Goal: Information Seeking & Learning: Learn about a topic

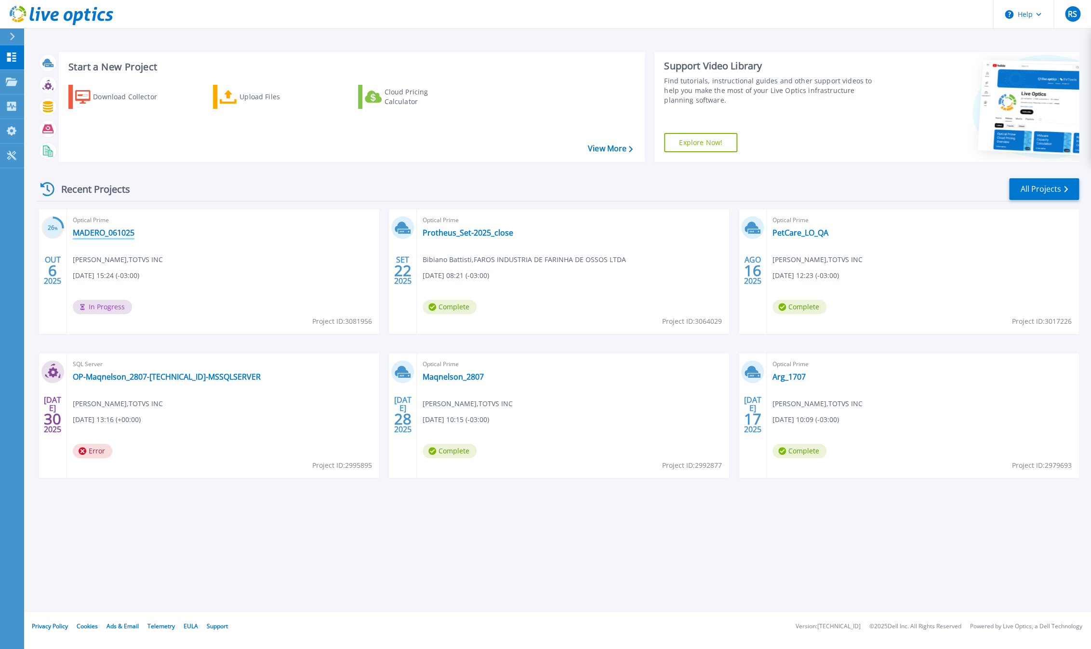
click at [101, 236] on link "MADERO_061025" at bounding box center [104, 233] width 62 height 10
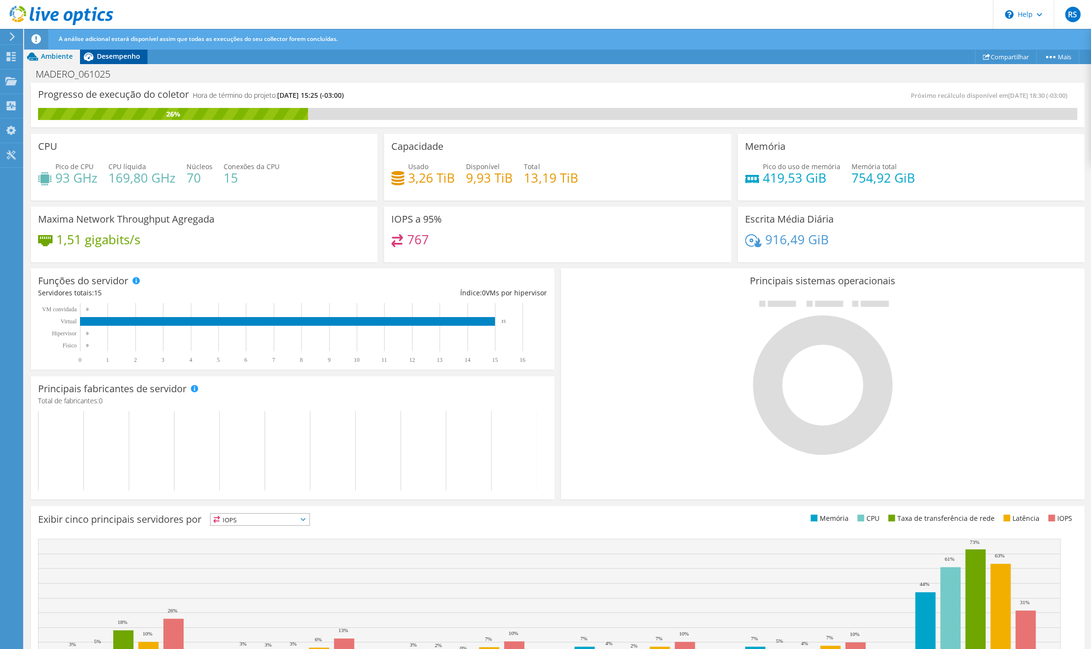
click at [127, 62] on div "Desempenho" at bounding box center [113, 56] width 67 height 15
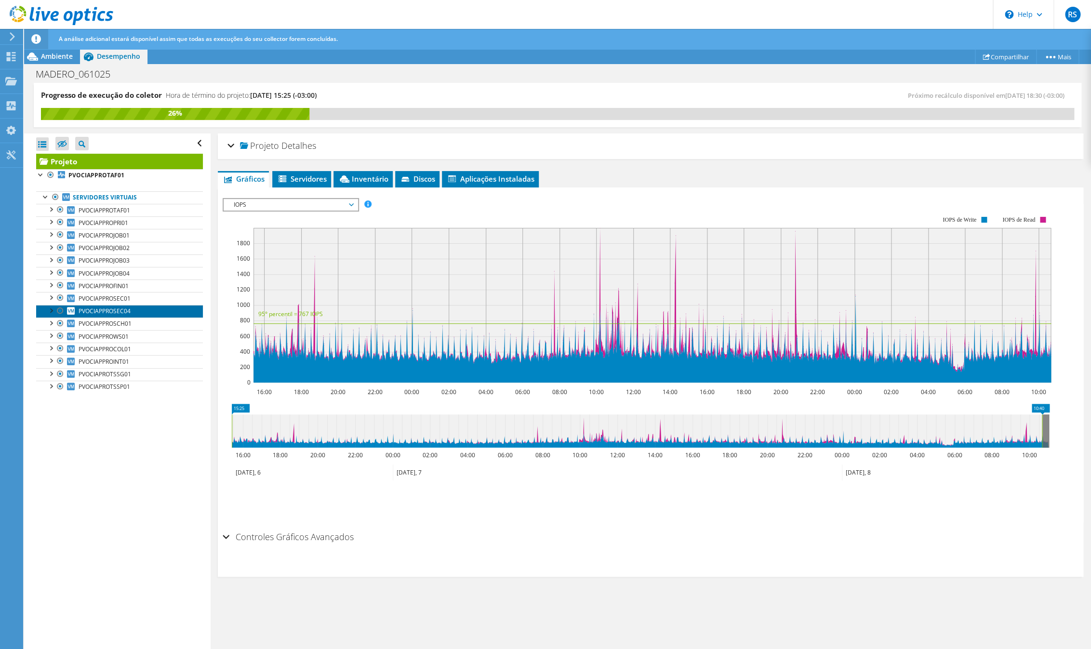
click at [130, 315] on span "PVOCIAPPROSEC04" at bounding box center [105, 311] width 52 height 8
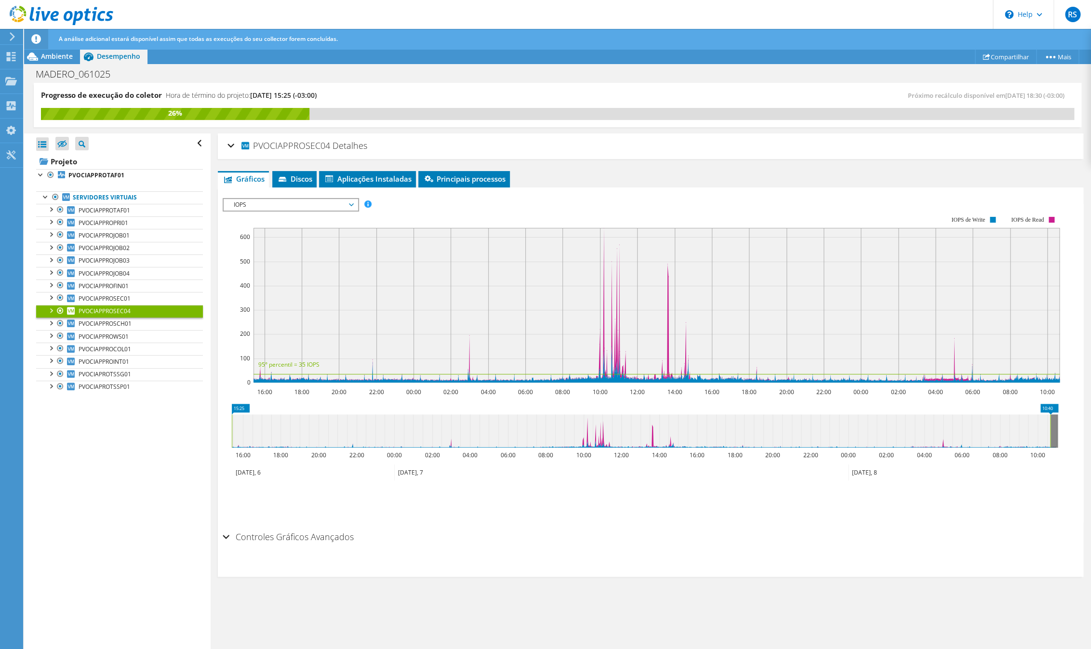
click at [296, 205] on span "IOPS" at bounding box center [290, 205] width 124 height 12
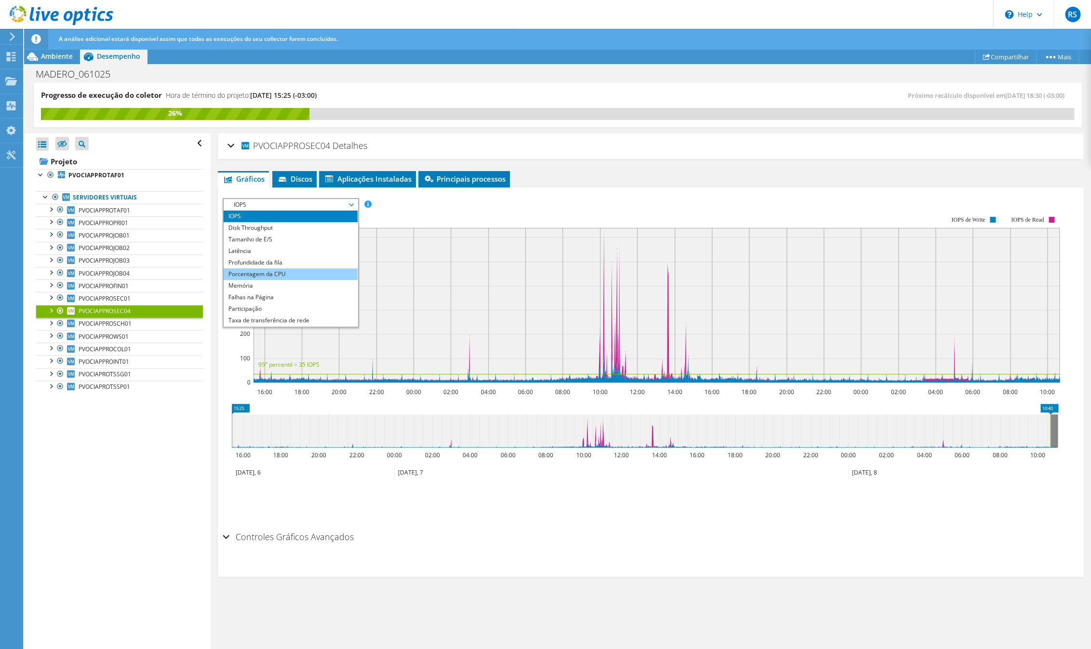
click at [276, 273] on li "Porcentagem da CPU" at bounding box center [291, 275] width 134 height 12
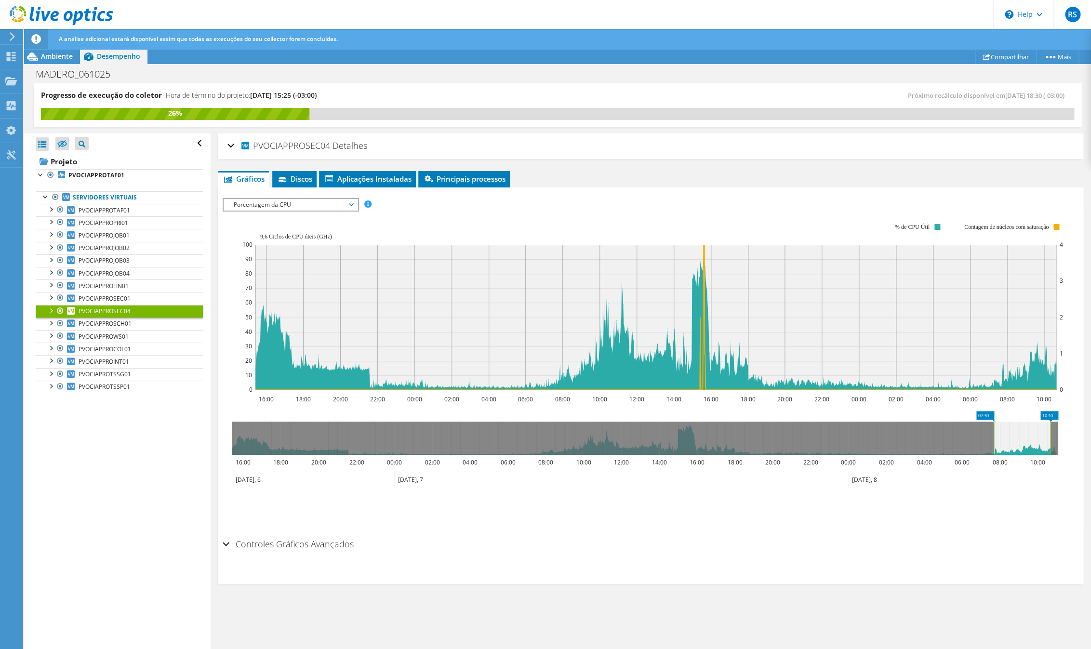
drag, startPoint x: 338, startPoint y: 438, endPoint x: 994, endPoint y: 435, distance: 656.6
click at [994, 435] on rect at bounding box center [994, 438] width 4 height 33
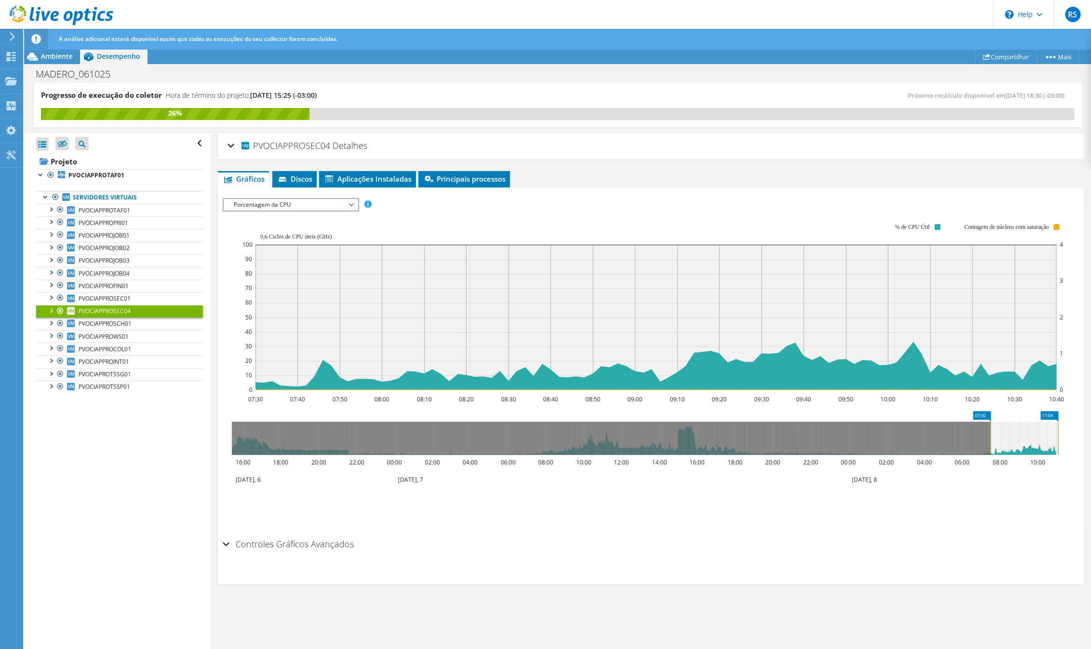
drag, startPoint x: 1052, startPoint y: 432, endPoint x: 1077, endPoint y: 430, distance: 24.7
click at [1077, 430] on div "PVOCIAPPROSEC04 Detalhes Sistema operacional Microsoft Windows Server 2019 Stan…" at bounding box center [651, 392] width 880 height 517
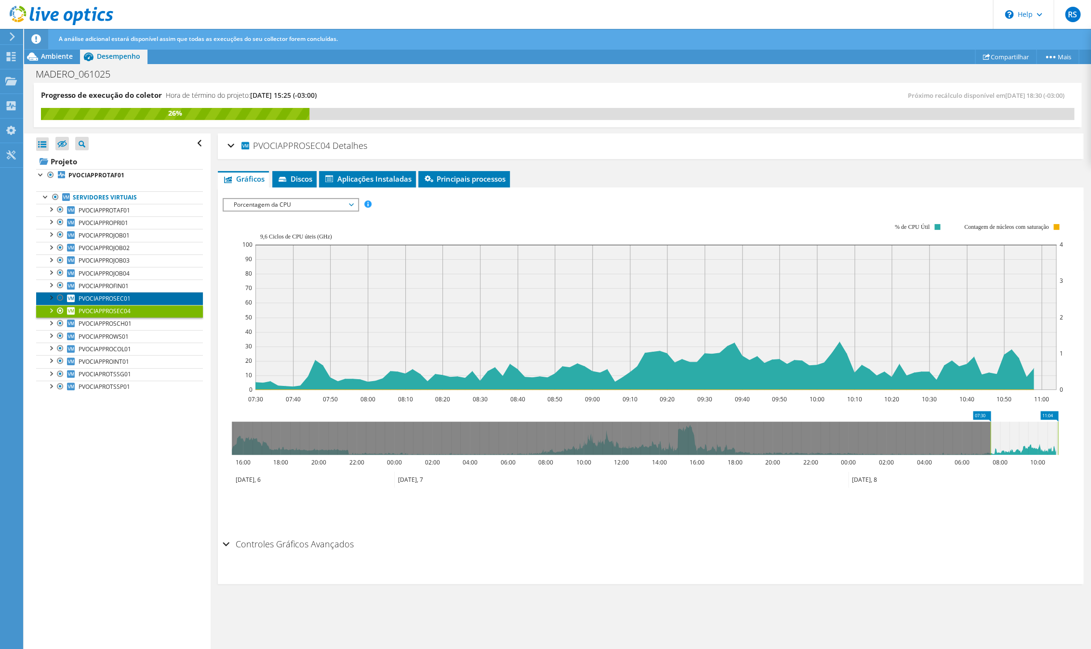
click at [131, 301] on link "PVOCIAPPROSEC01" at bounding box center [119, 298] width 167 height 13
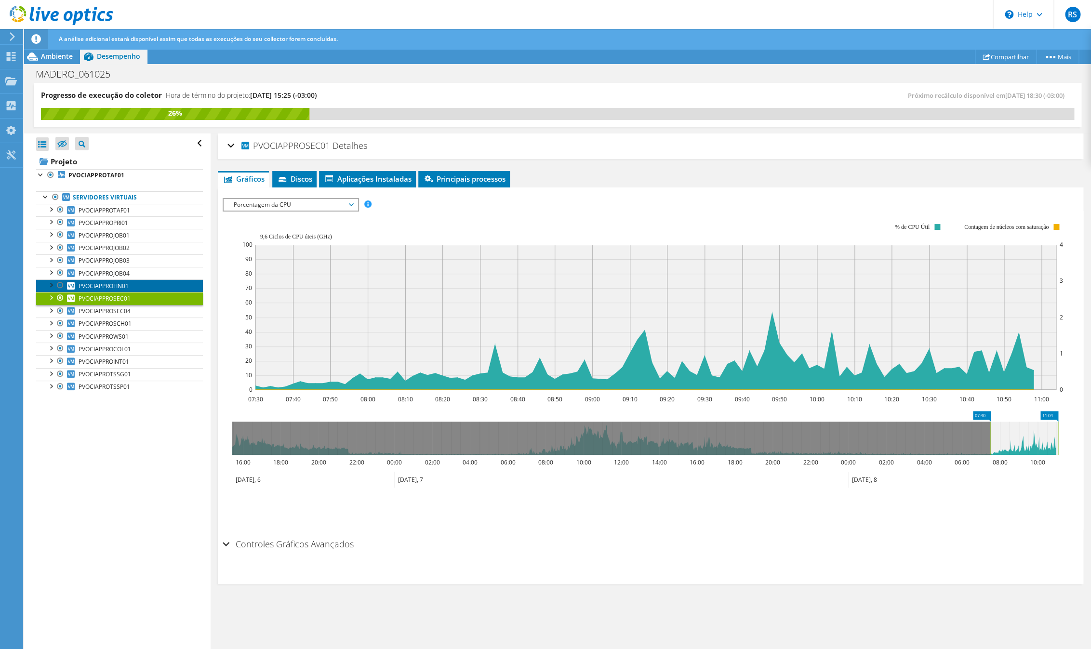
click at [132, 292] on link "PVOCIAPPROFIN01" at bounding box center [119, 286] width 167 height 13
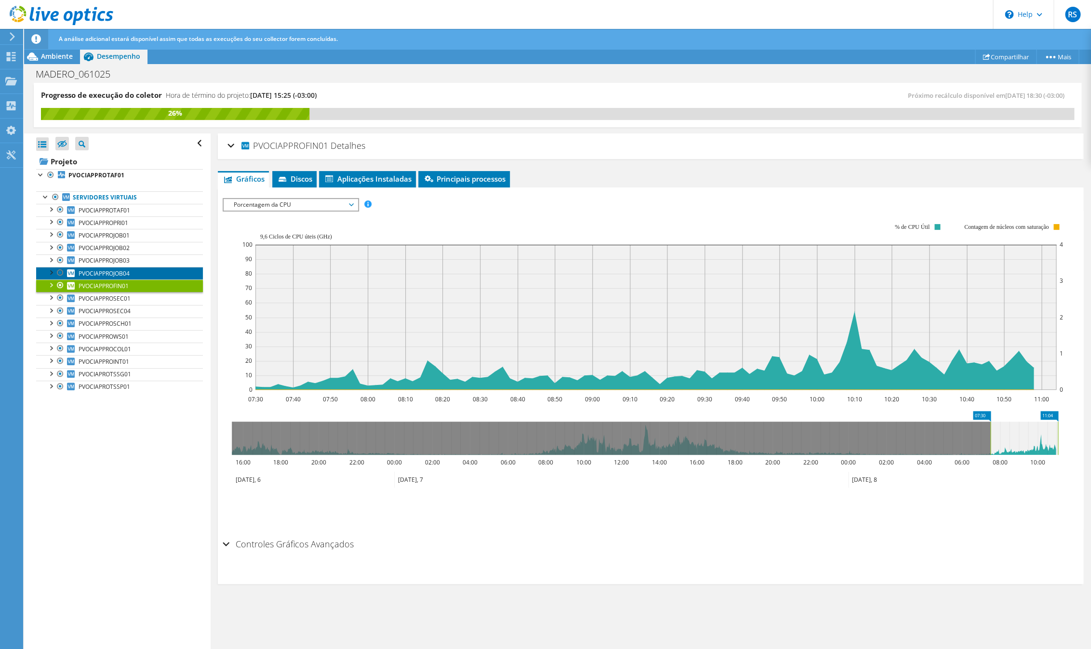
click at [126, 278] on span "PVOCIAPPROJOB04" at bounding box center [104, 273] width 51 height 8
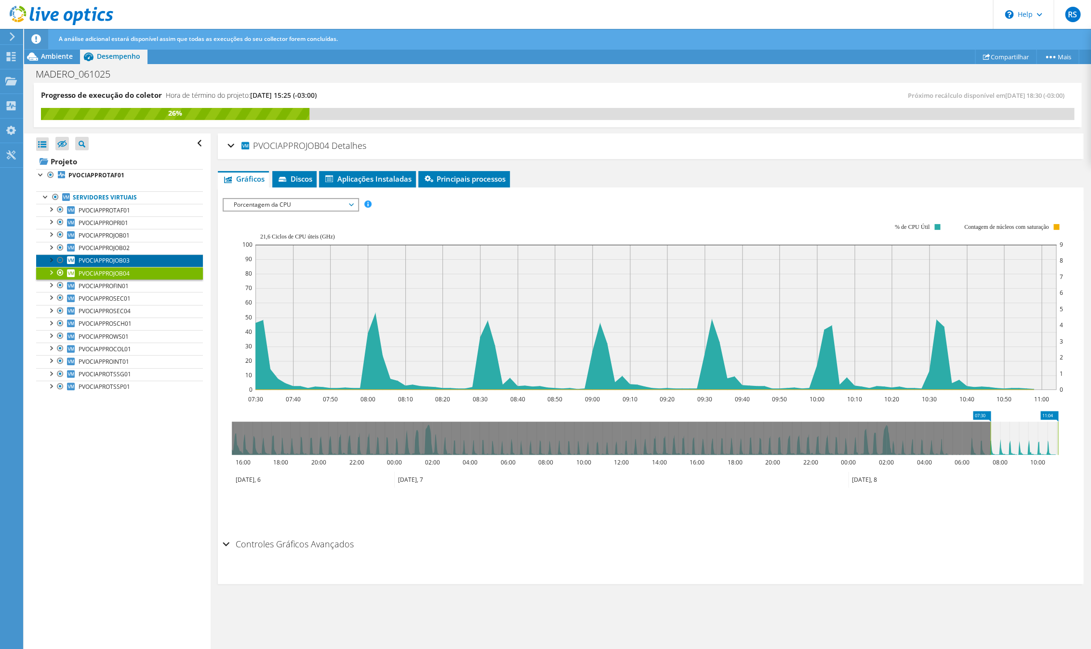
click at [113, 263] on span "PVOCIAPPROJOB03" at bounding box center [104, 260] width 51 height 8
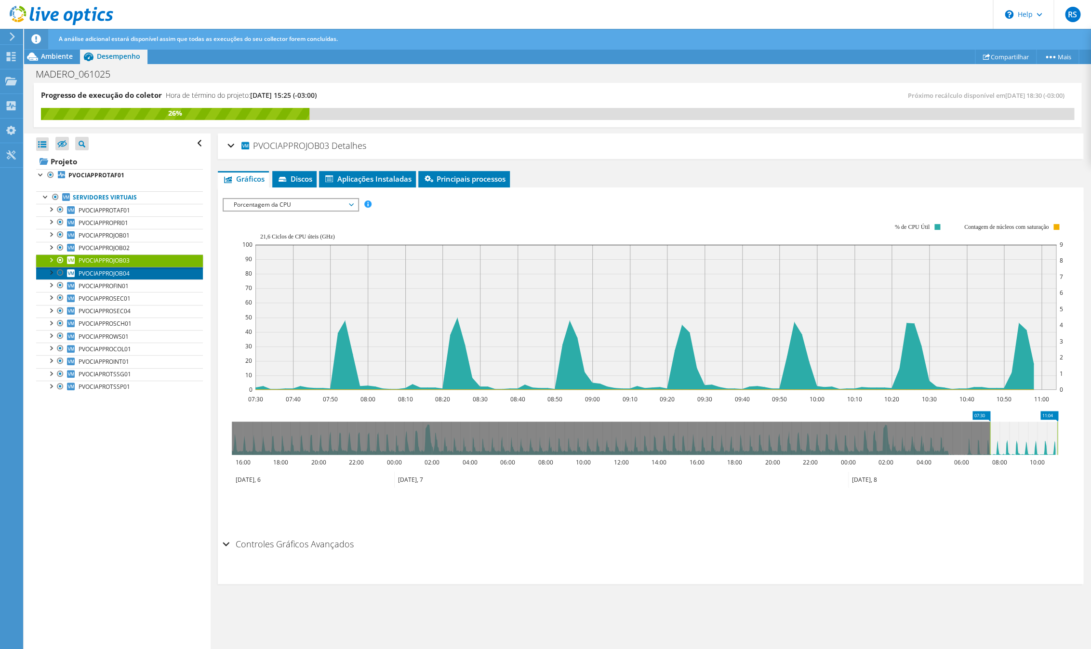
click at [94, 275] on span "PVOCIAPPROJOB04" at bounding box center [104, 273] width 51 height 8
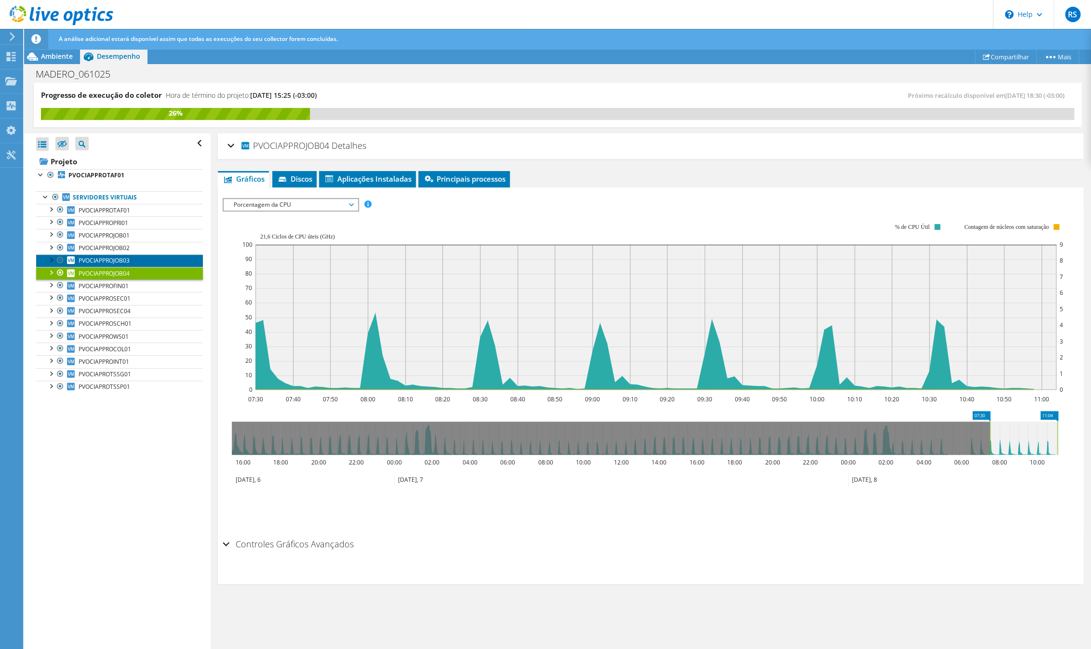
click at [121, 262] on span "PVOCIAPPROJOB03" at bounding box center [104, 260] width 51 height 8
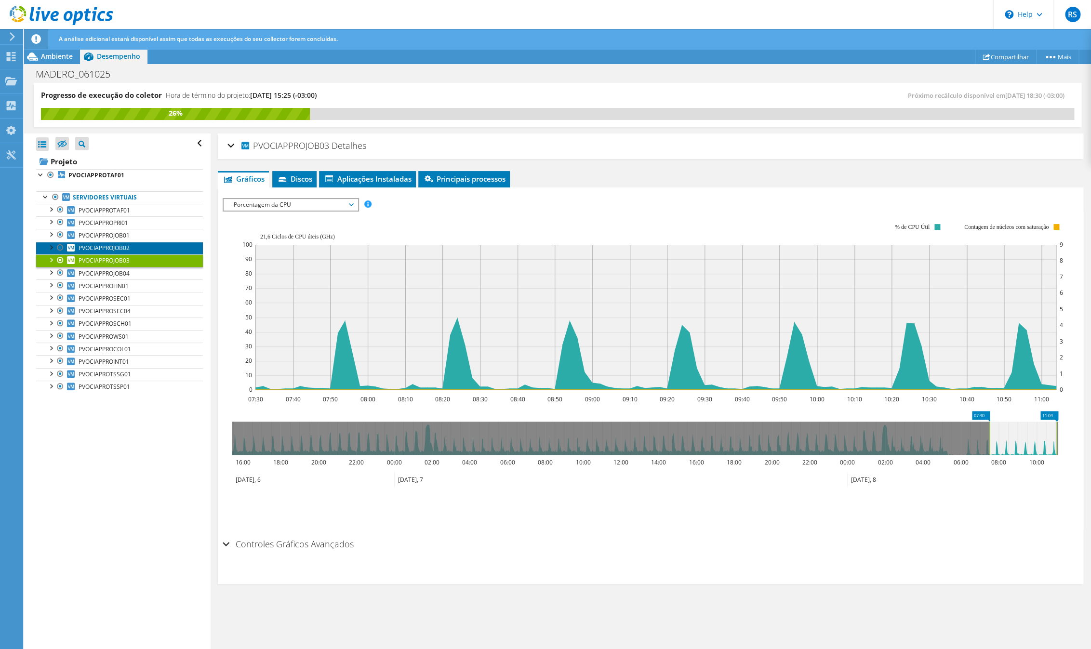
click at [124, 250] on span "PVOCIAPPROJOB02" at bounding box center [104, 248] width 51 height 8
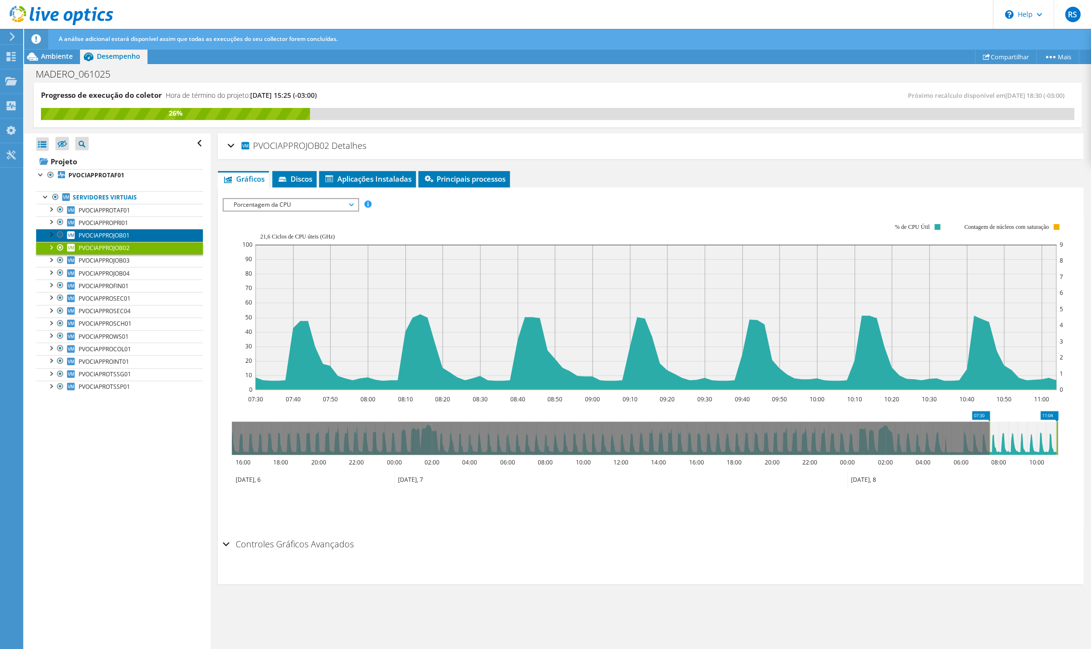
click at [121, 240] on span "PVOCIAPPROJOB01" at bounding box center [104, 235] width 51 height 8
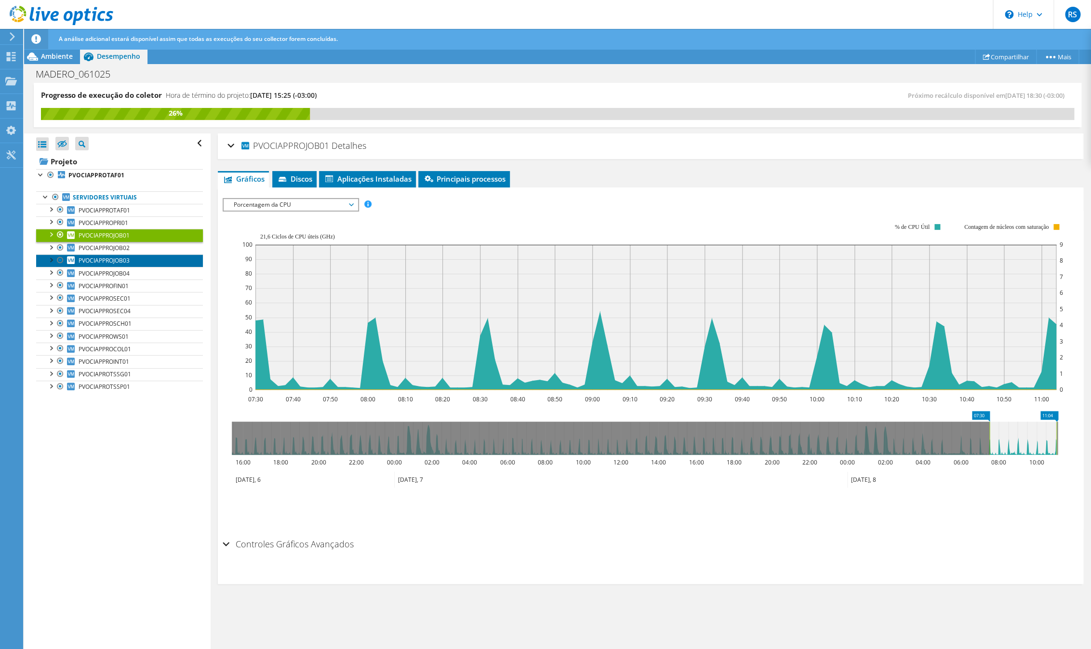
click at [114, 257] on link "PVOCIAPPROJOB03" at bounding box center [119, 261] width 167 height 13
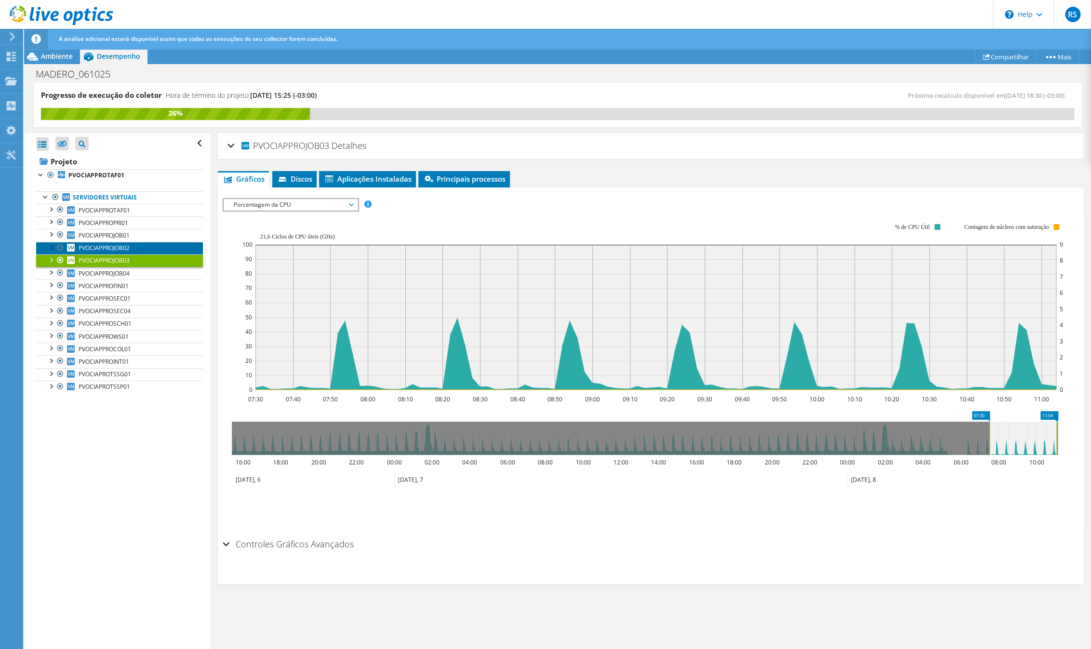
click at [115, 251] on span "PVOCIAPPROJOB02" at bounding box center [104, 248] width 51 height 8
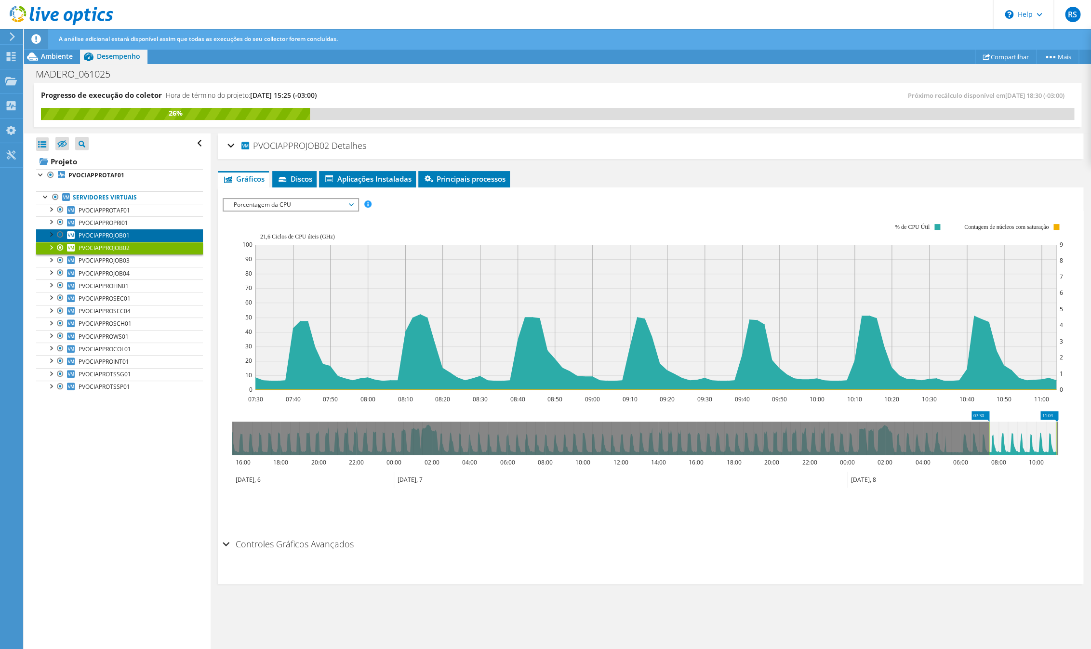
click at [131, 237] on link "PVOCIAPPROJOB01" at bounding box center [119, 235] width 167 height 13
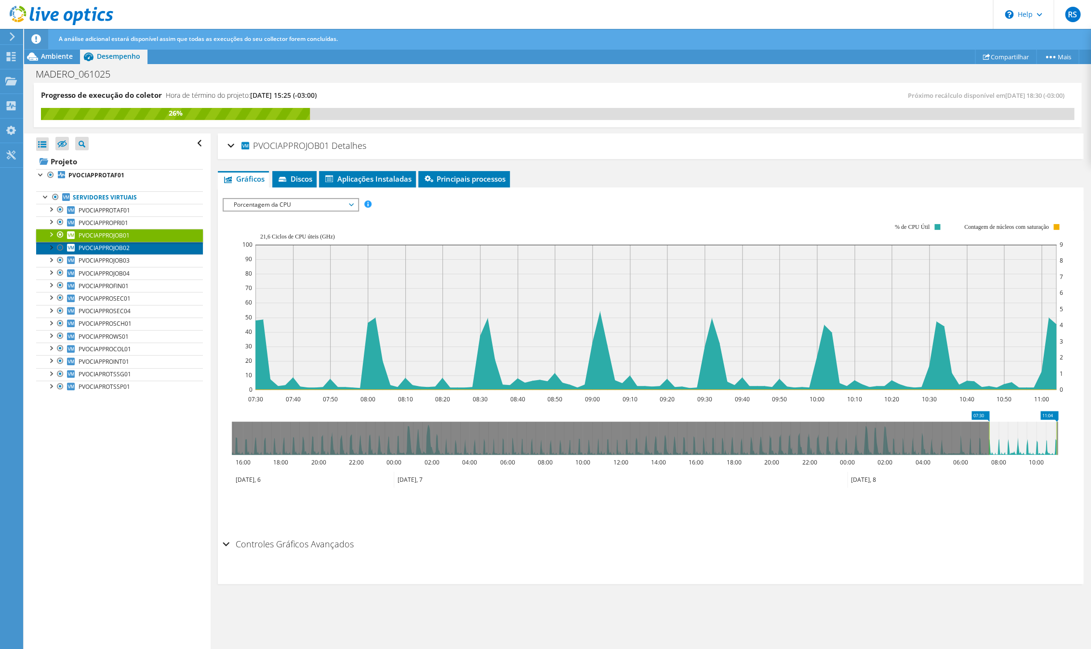
click at [134, 252] on link "PVOCIAPPROJOB02" at bounding box center [119, 248] width 167 height 13
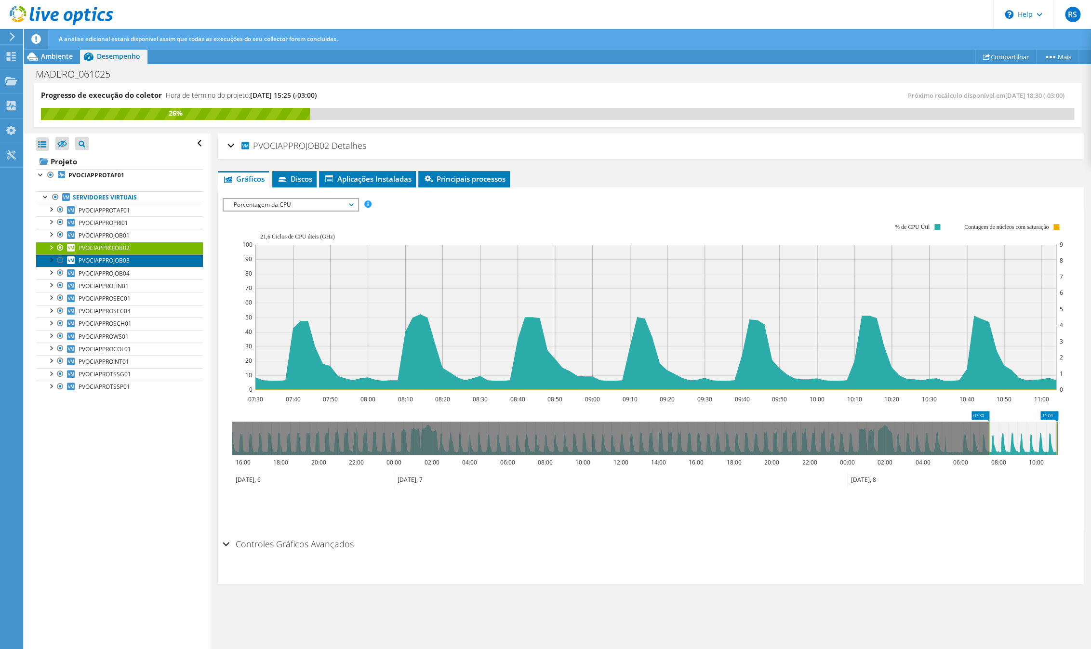
click at [126, 264] on span "PVOCIAPPROJOB03" at bounding box center [104, 260] width 51 height 8
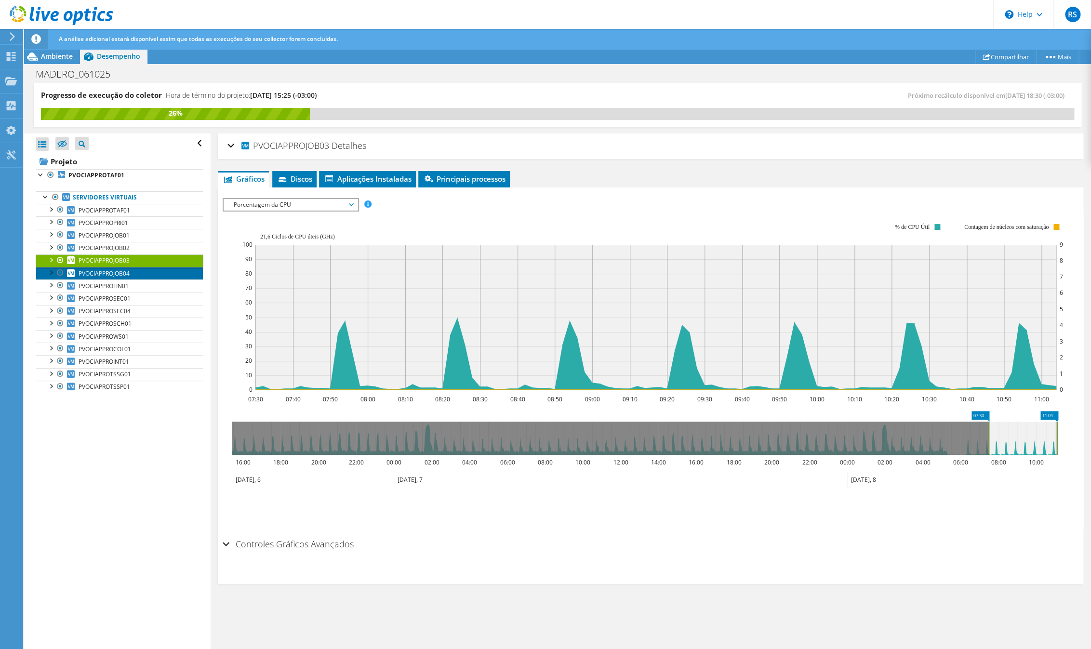
click at [118, 276] on span "PVOCIAPPROJOB04" at bounding box center [104, 273] width 51 height 8
